Goal: Task Accomplishment & Management: Use online tool/utility

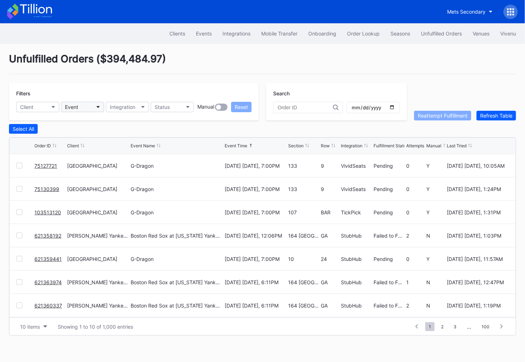
click at [83, 106] on button "Event" at bounding box center [82, 107] width 43 height 10
click at [203, 31] on div "Events" at bounding box center [204, 34] width 16 height 6
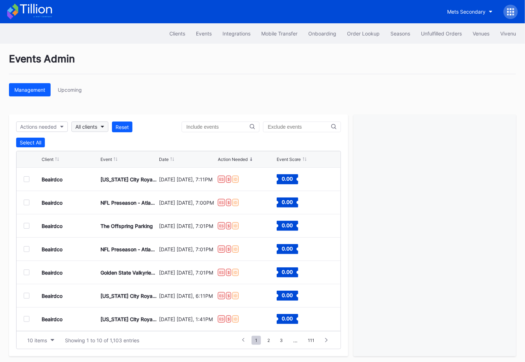
click at [95, 125] on div "All clients" at bounding box center [86, 127] width 22 height 6
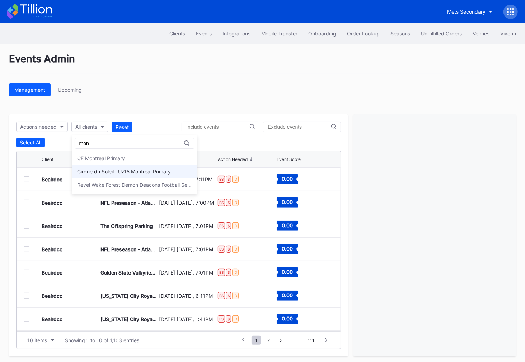
type input "mon"
click at [130, 173] on div "Cirque du Soleil LUZIA Montreal Primary" at bounding box center [124, 172] width 94 height 6
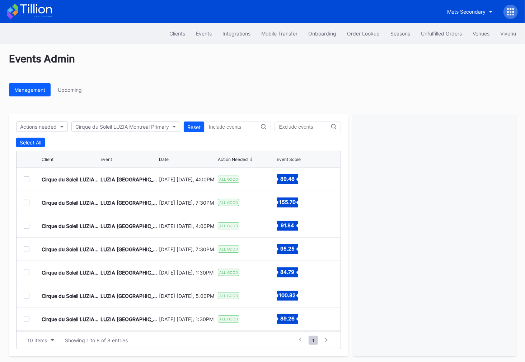
scroll to position [23, 0]
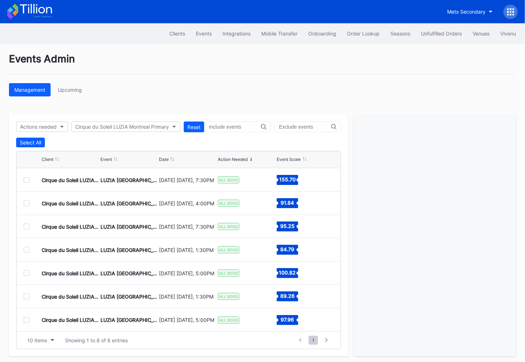
click at [125, 118] on div "Actions needed Cirque du Soleil LUZIA [GEOGRAPHIC_DATA] Primary Reset Select Al…" at bounding box center [178, 235] width 339 height 242
click at [125, 122] on button "Cirque du Soleil LUZIA Montreal Primary" at bounding box center [125, 127] width 109 height 10
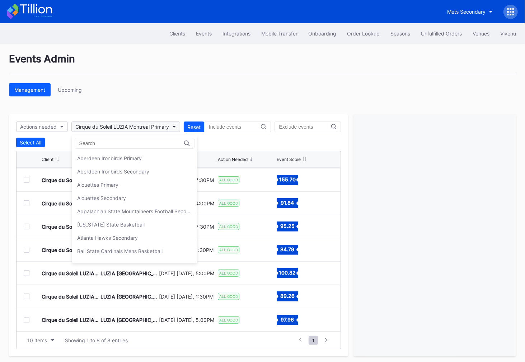
scroll to position [355, 0]
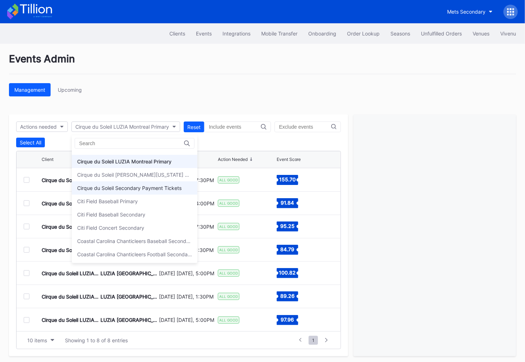
click at [167, 187] on div "Cirque du Soleil Secondary Payment Tickets" at bounding box center [129, 188] width 104 height 6
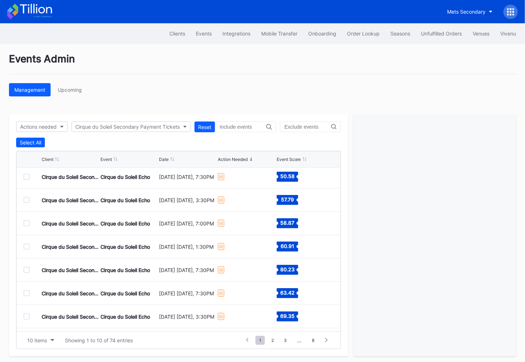
scroll to position [69, 0]
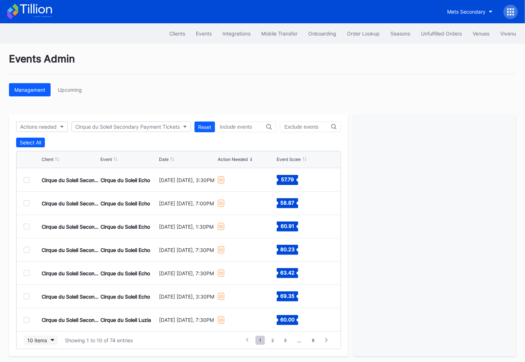
click at [49, 339] on button "10 items" at bounding box center [41, 341] width 34 height 10
click at [44, 311] on div "100 items" at bounding box center [41, 307] width 34 height 13
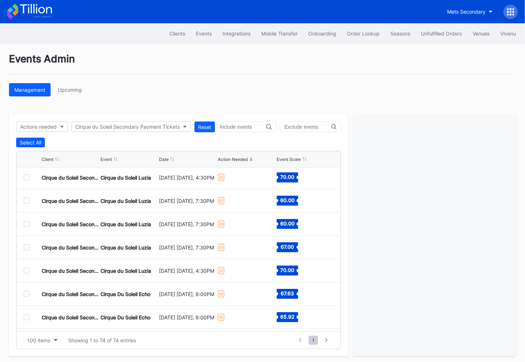
scroll to position [700, 0]
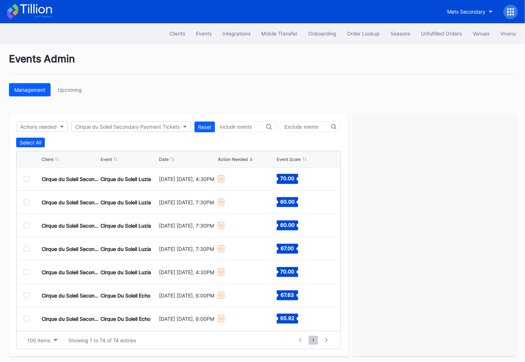
click at [28, 295] on div at bounding box center [27, 296] width 6 height 6
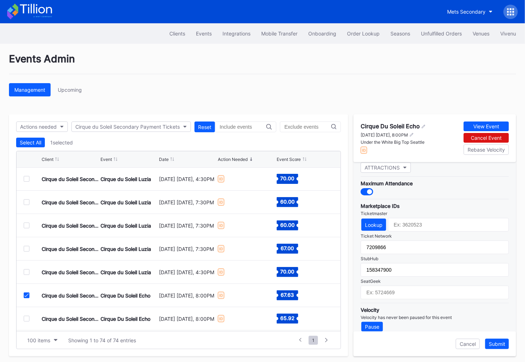
scroll to position [0, 0]
